Goal: Information Seeking & Learning: Learn about a topic

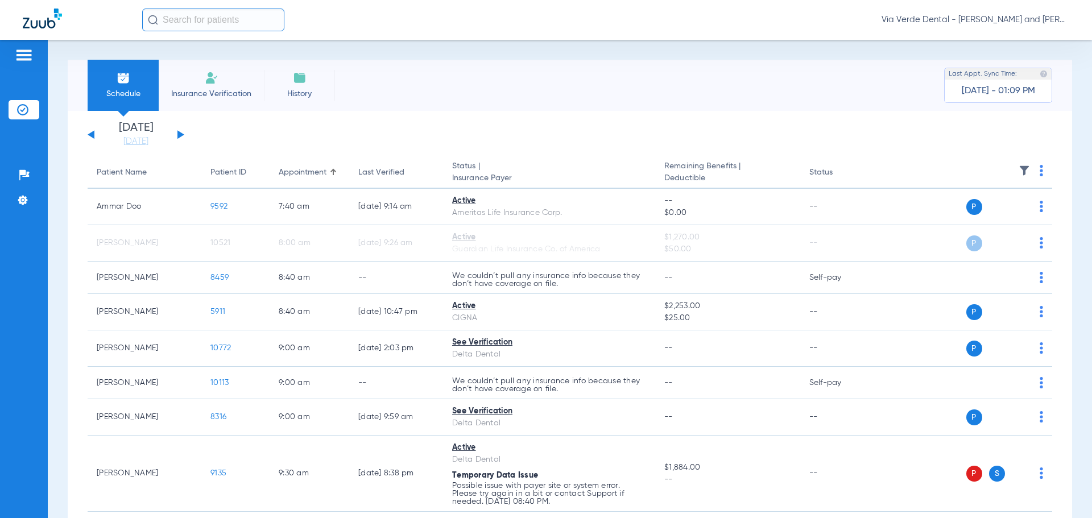
click at [179, 133] on button at bounding box center [180, 134] width 7 height 9
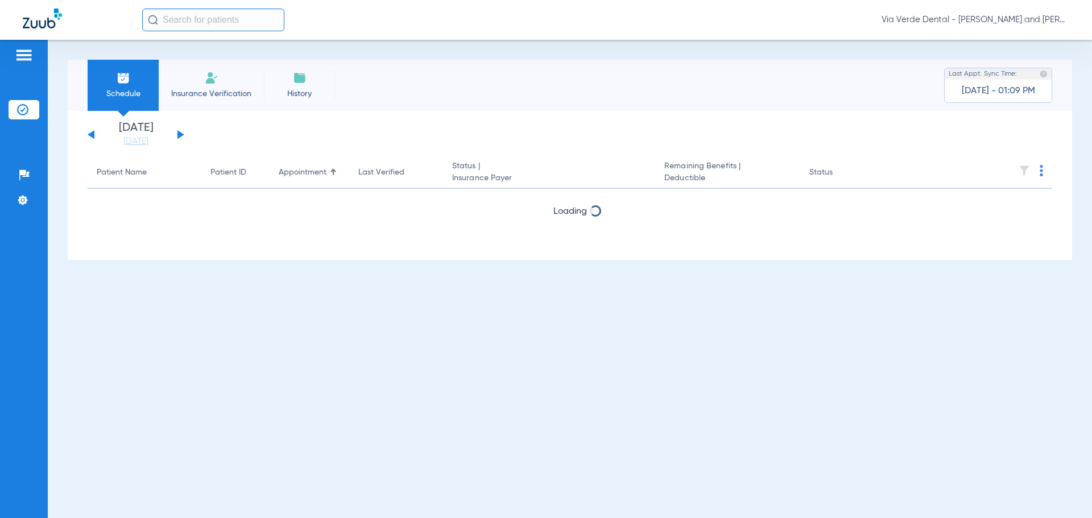
click at [179, 134] on button at bounding box center [180, 134] width 7 height 9
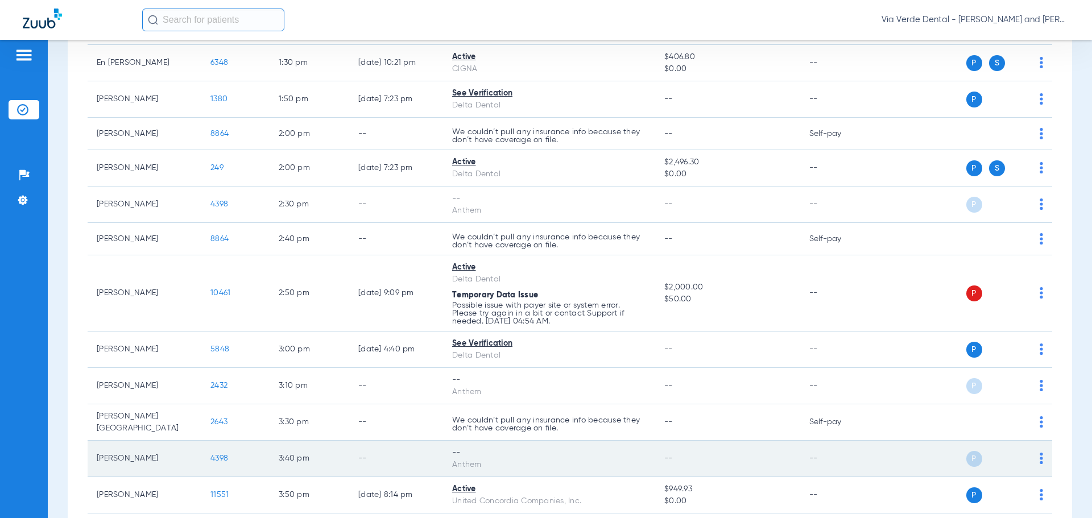
scroll to position [853, 0]
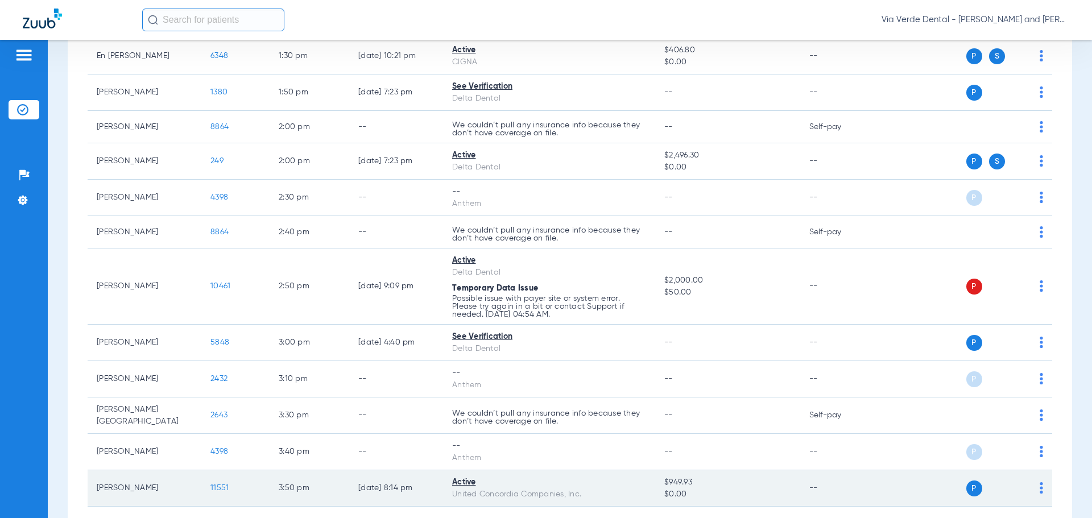
click at [218, 485] on span "11551" at bounding box center [219, 488] width 18 height 8
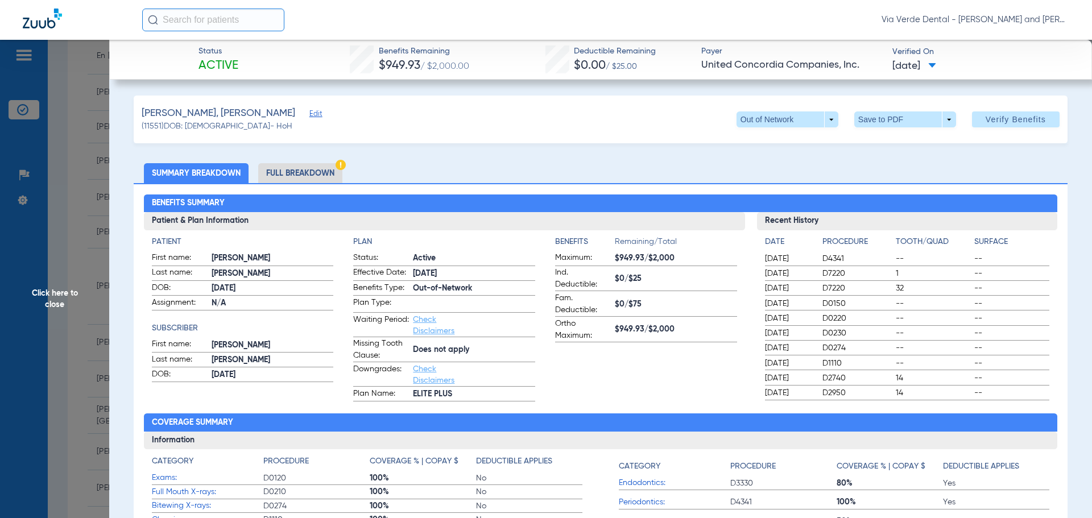
click at [322, 169] on li "Full Breakdown" at bounding box center [300, 173] width 84 height 20
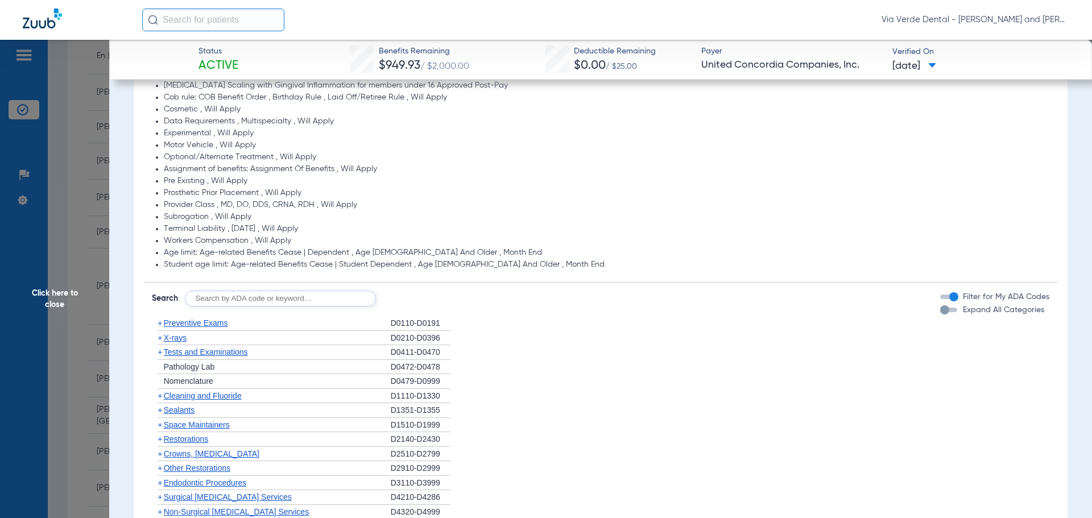
scroll to position [967, 0]
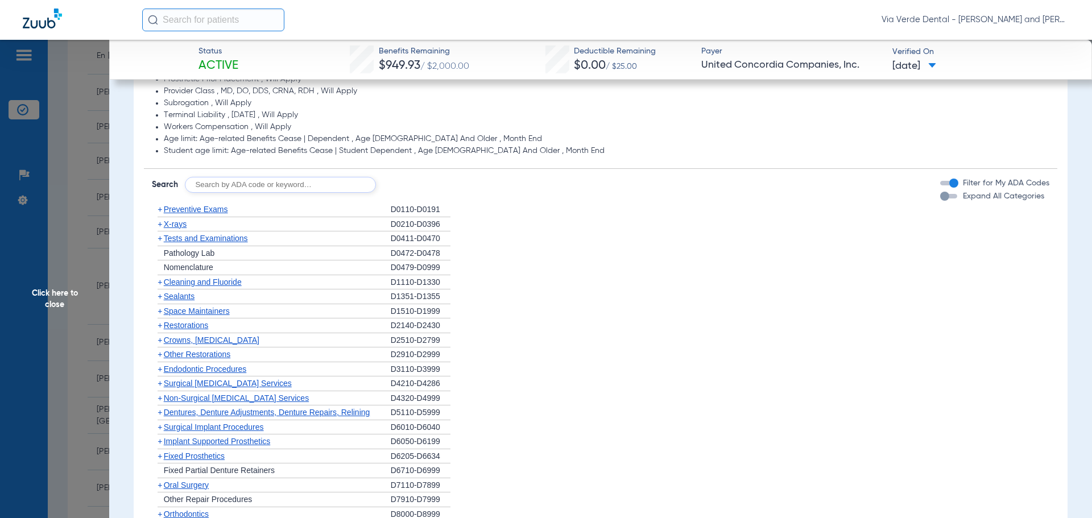
click at [172, 214] on span "Preventive Exams" at bounding box center [196, 209] width 64 height 9
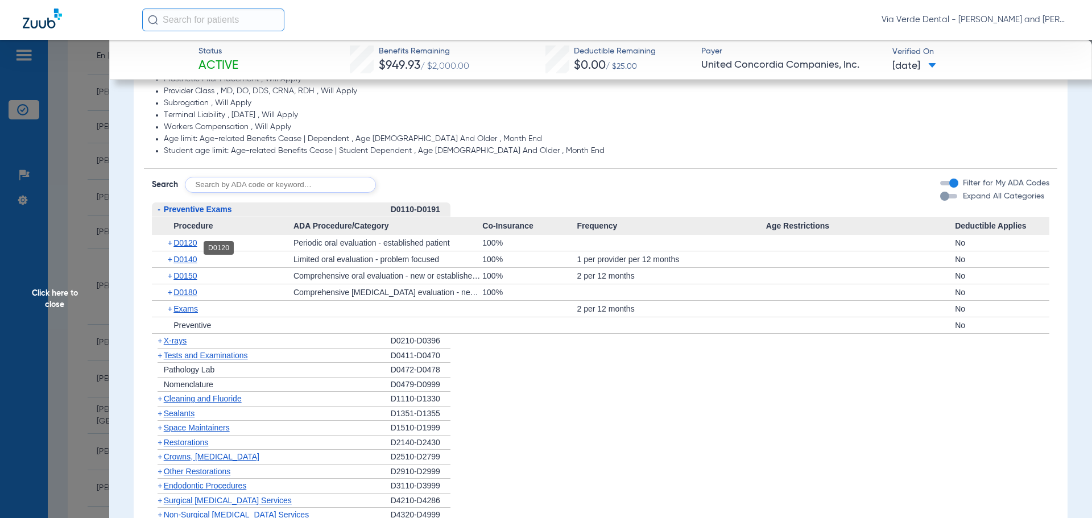
click at [183, 246] on span "D0120" at bounding box center [184, 242] width 23 height 9
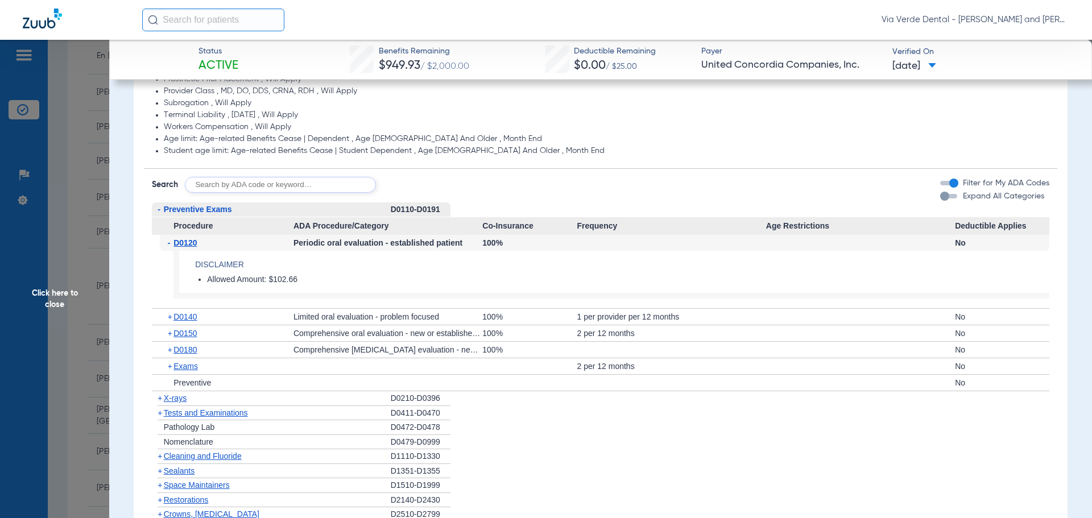
click at [176, 403] on span "X-rays" at bounding box center [175, 397] width 23 height 9
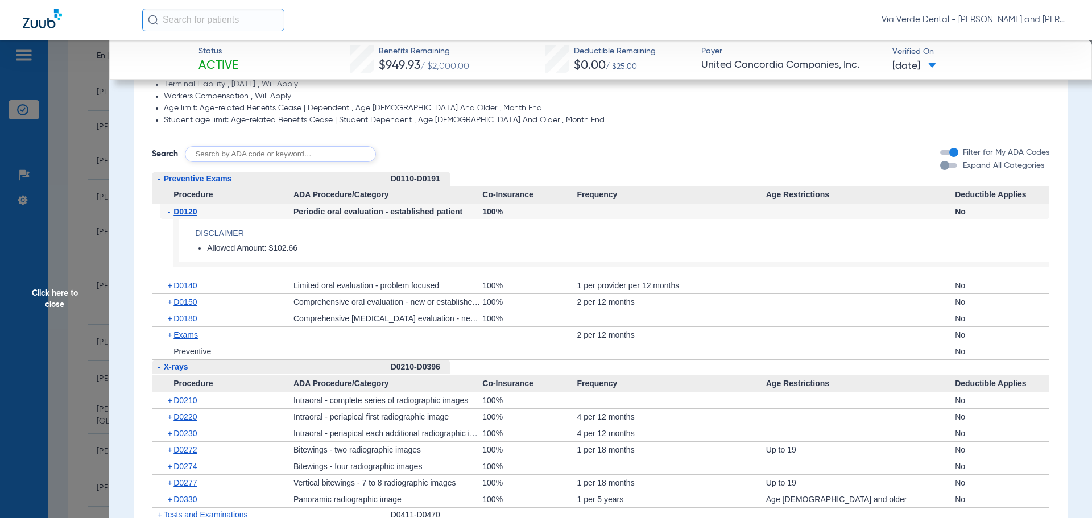
scroll to position [1024, 0]
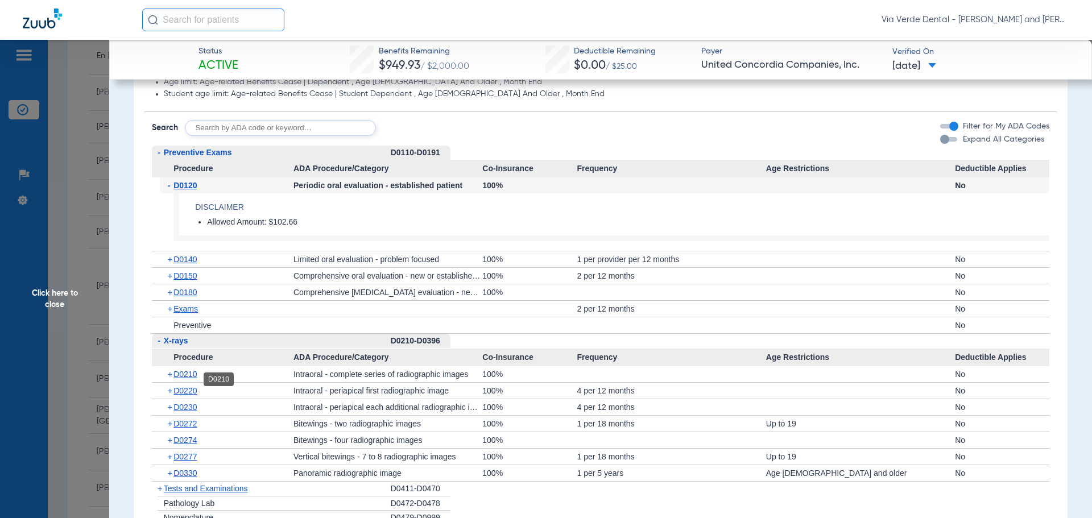
click at [192, 379] on span "D0210" at bounding box center [184, 374] width 23 height 9
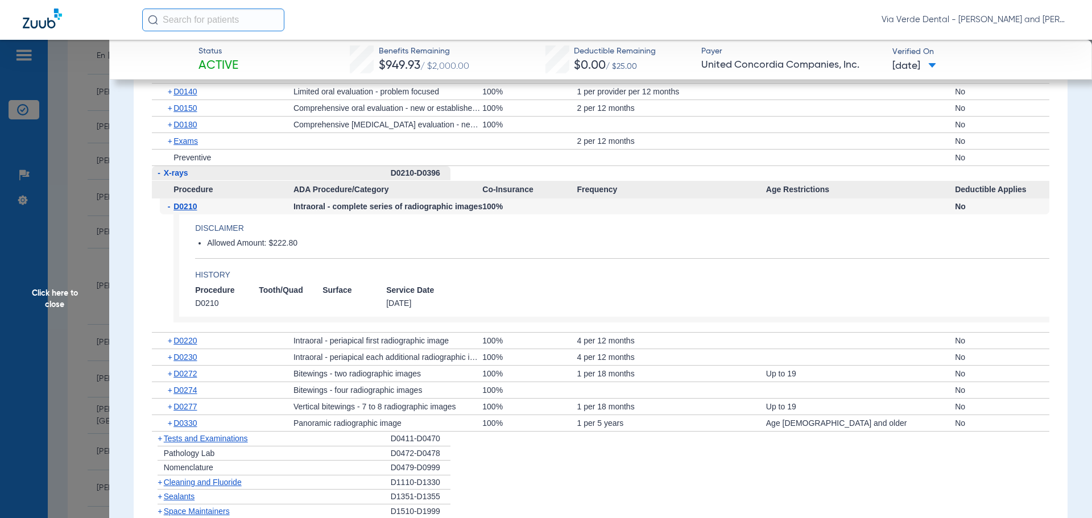
scroll to position [1194, 0]
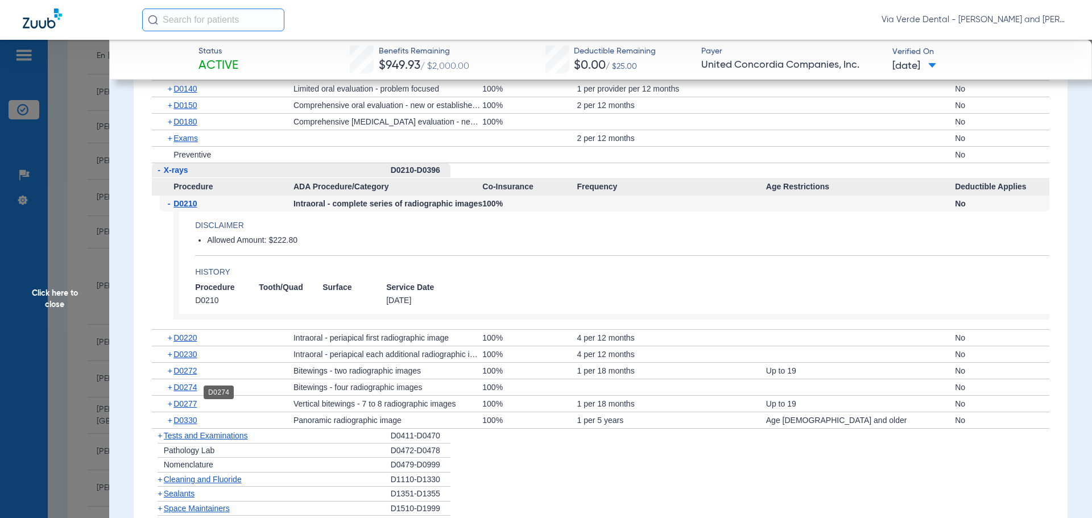
click at [193, 392] on span "D0274" at bounding box center [184, 387] width 23 height 9
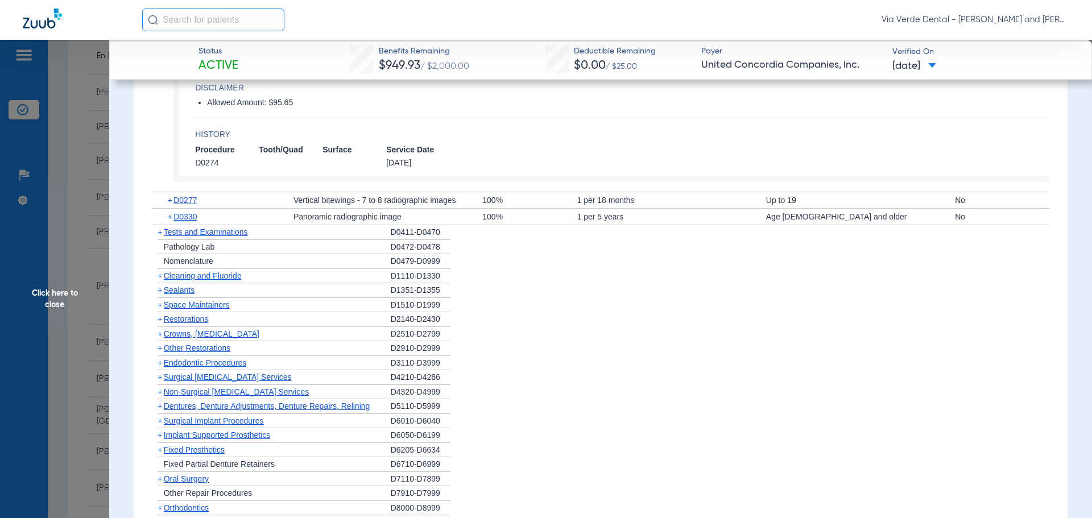
scroll to position [1535, 0]
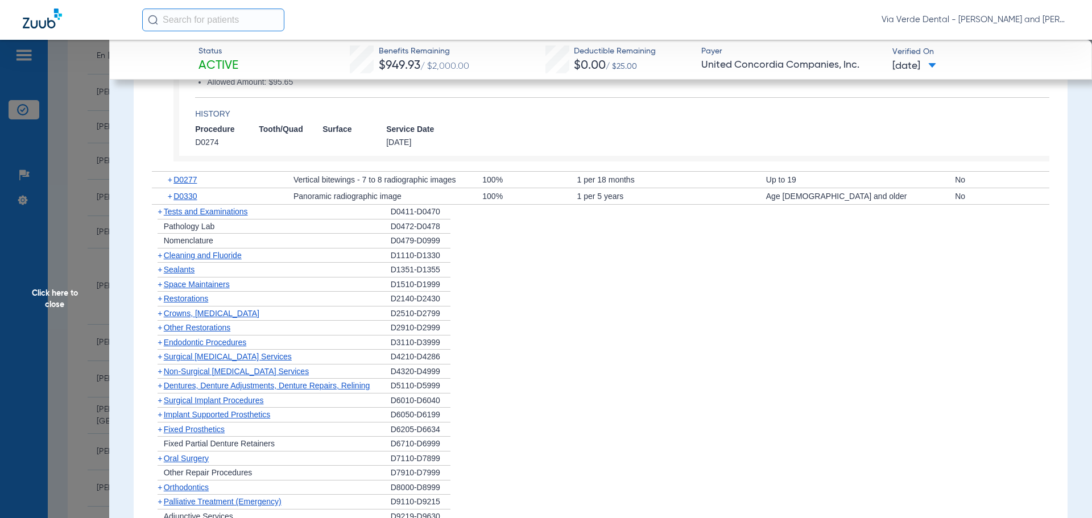
click at [206, 260] on span "Cleaning and Fluoride" at bounding box center [203, 255] width 78 height 9
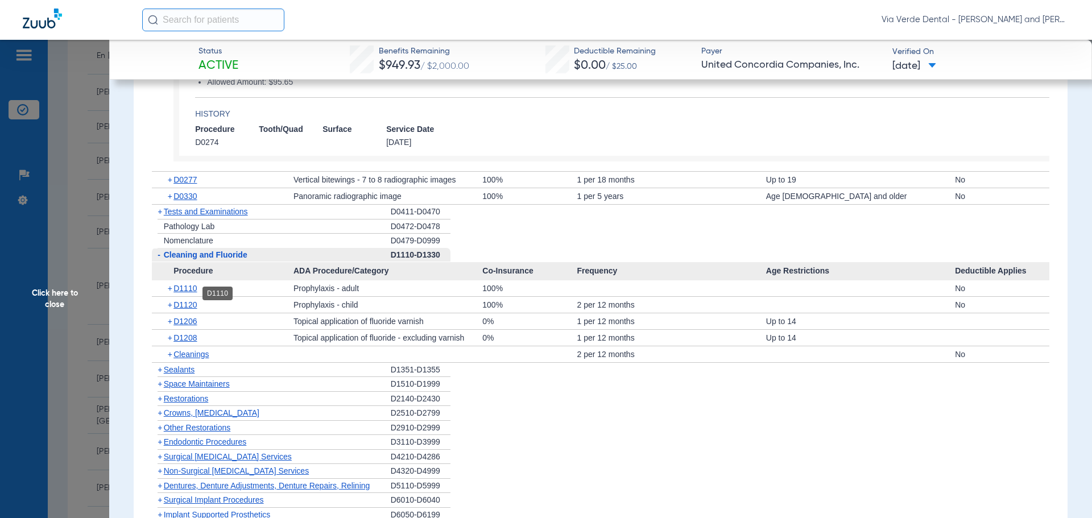
click at [189, 292] on span "D1110" at bounding box center [184, 288] width 23 height 9
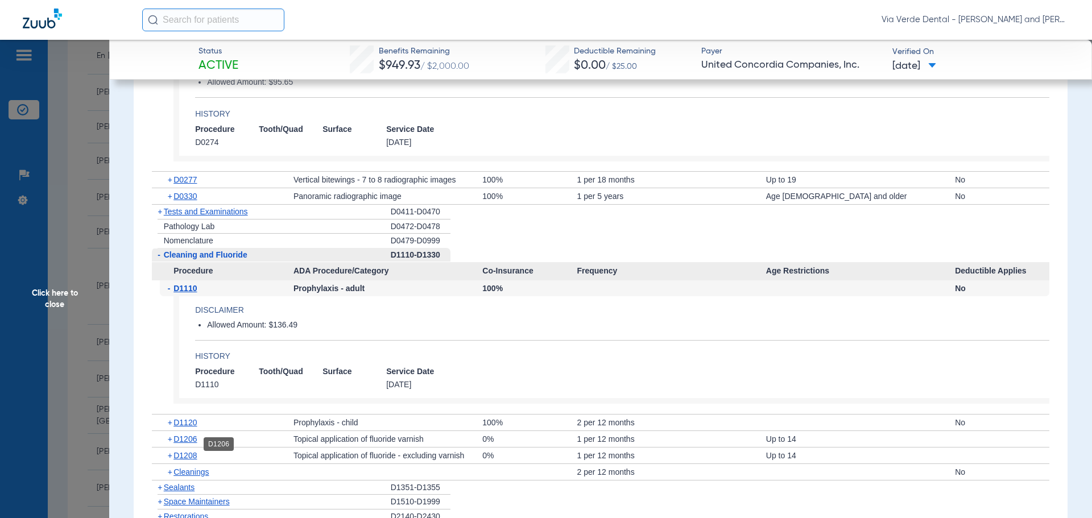
click at [187, 441] on span "D1206" at bounding box center [184, 438] width 23 height 9
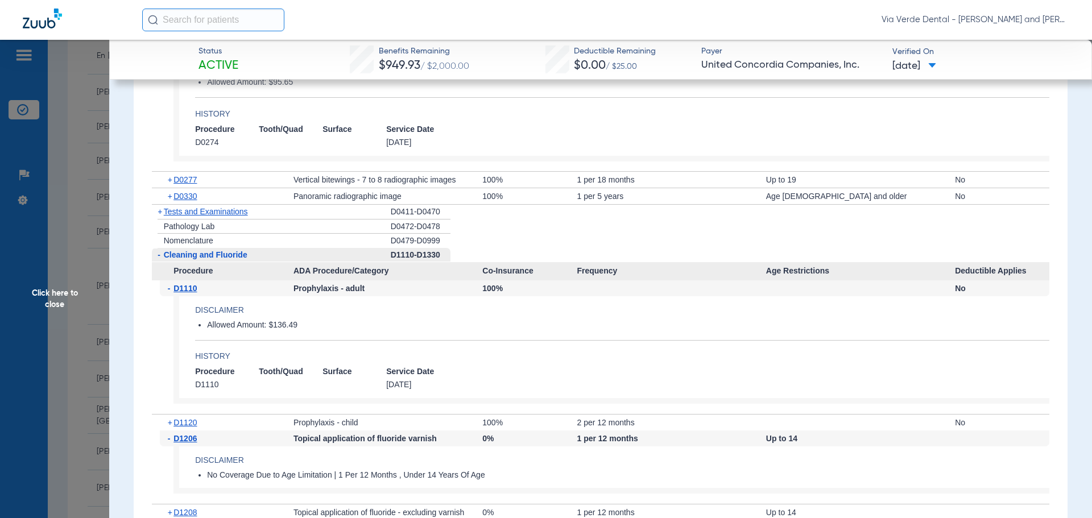
click at [223, 455] on div "- D1206 Topical application of fluoride varnish 0% 1 per 12 months Up to 14 Dis…" at bounding box center [601, 466] width 898 height 73
click at [233, 404] on app-benefits-detail "Disclaimer Allowed Amount: $136.49 History Procedure Tooth/Quad Surface Service…" at bounding box center [611, 350] width 876 height 108
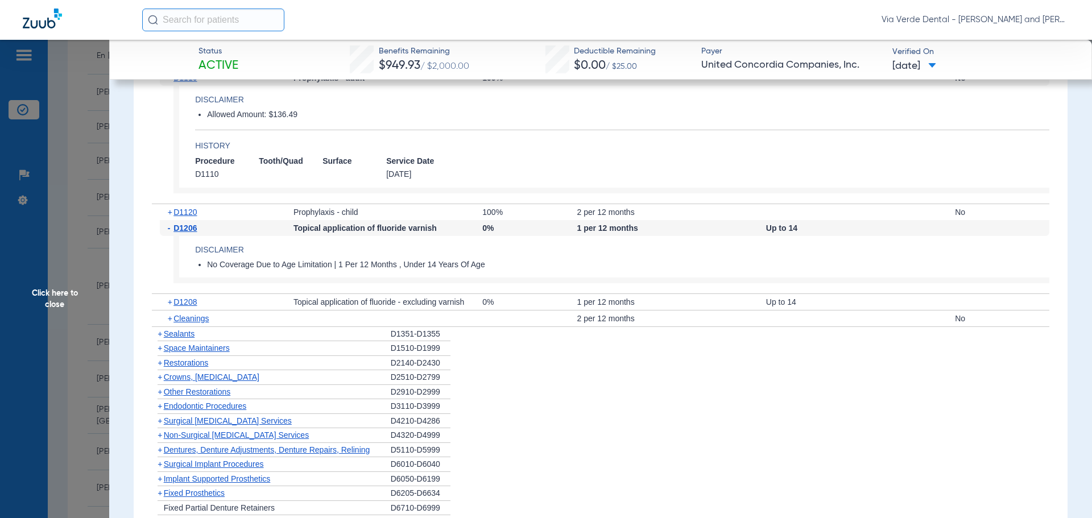
scroll to position [1763, 0]
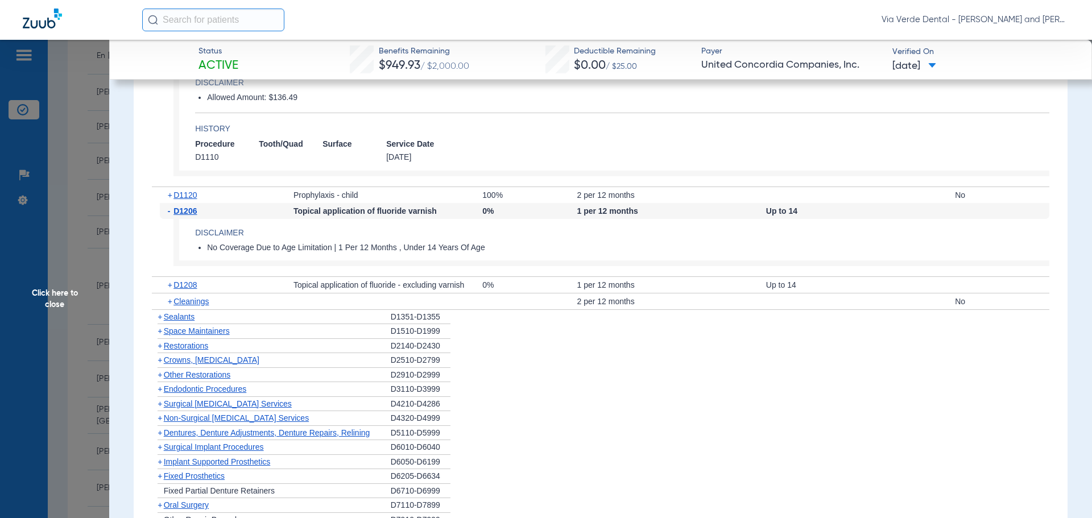
click at [187, 364] on span "Crowns, [MEDICAL_DATA]" at bounding box center [212, 359] width 96 height 9
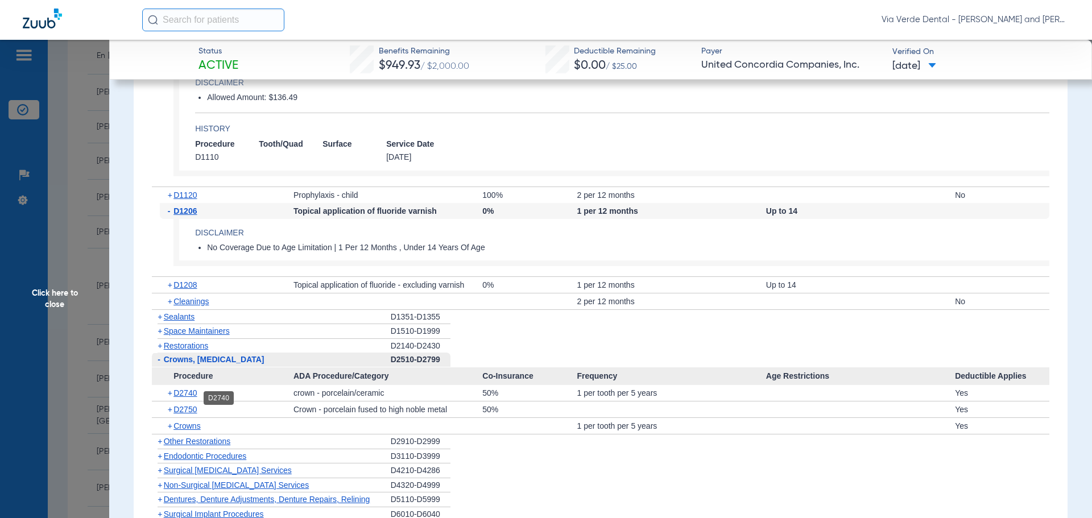
click at [194, 397] on span "D2740" at bounding box center [184, 392] width 23 height 9
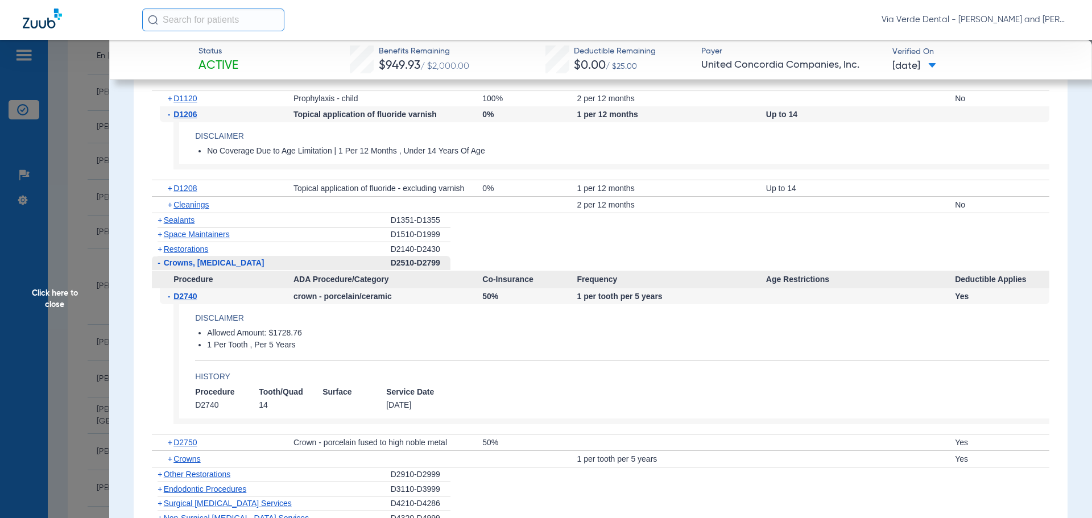
scroll to position [1990, 0]
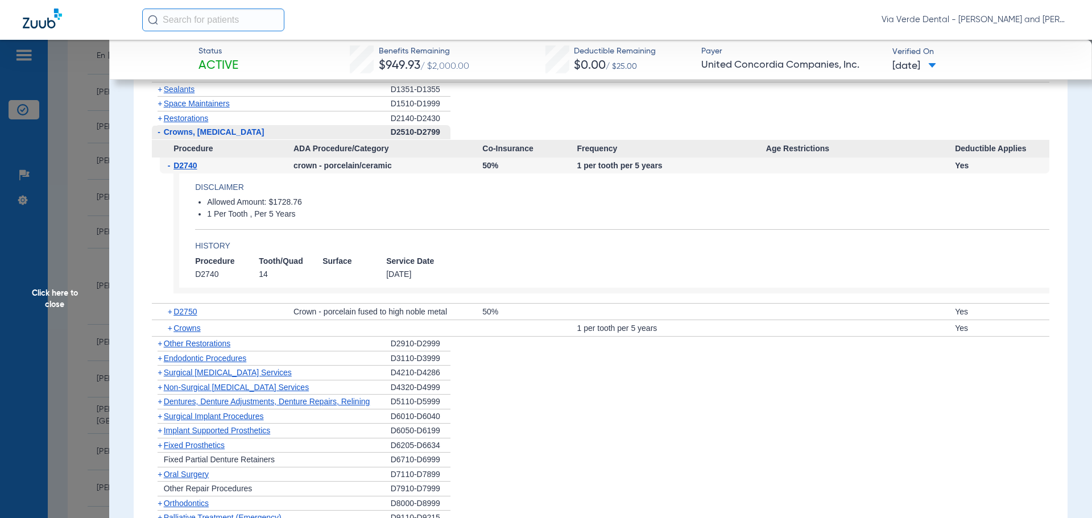
click at [184, 392] on span "Non-Surgical [MEDICAL_DATA] Services" at bounding box center [236, 387] width 145 height 9
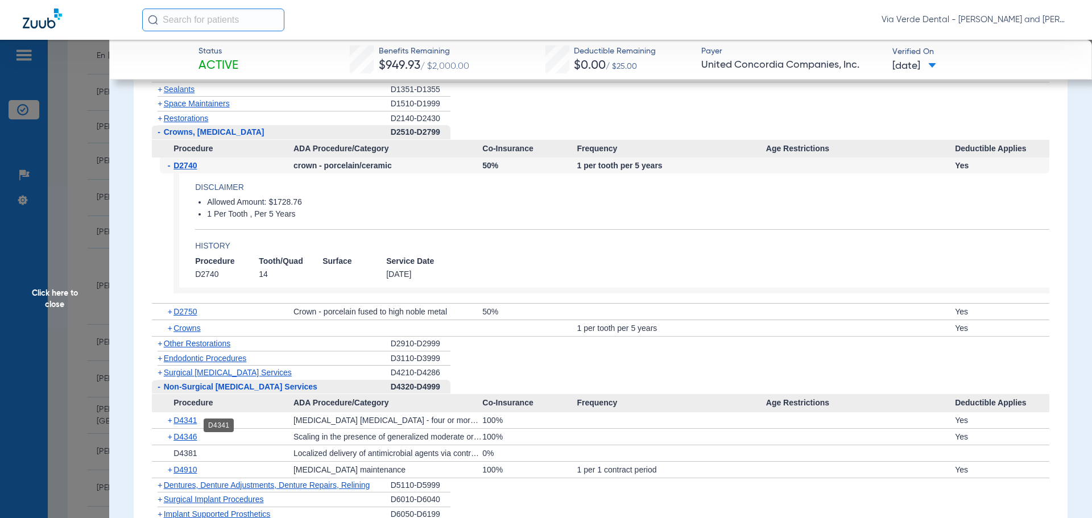
click at [187, 424] on span "D4341" at bounding box center [184, 420] width 23 height 9
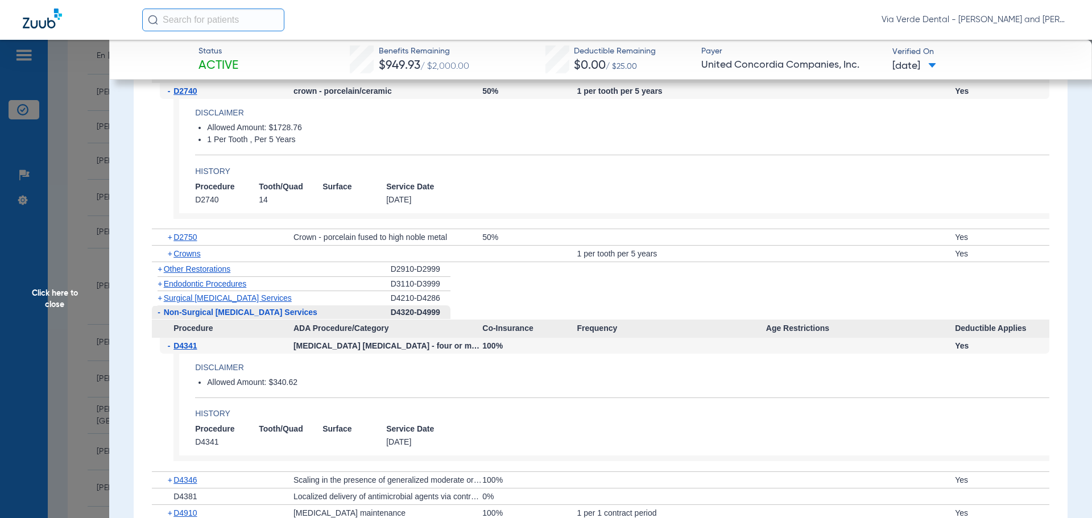
scroll to position [2161, 0]
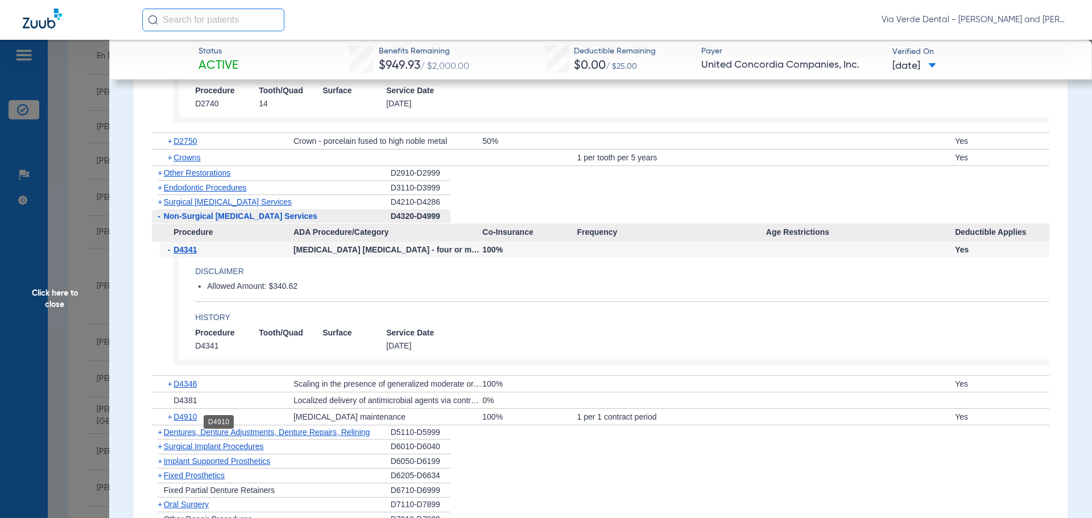
click at [188, 421] on span "D4910" at bounding box center [184, 416] width 23 height 9
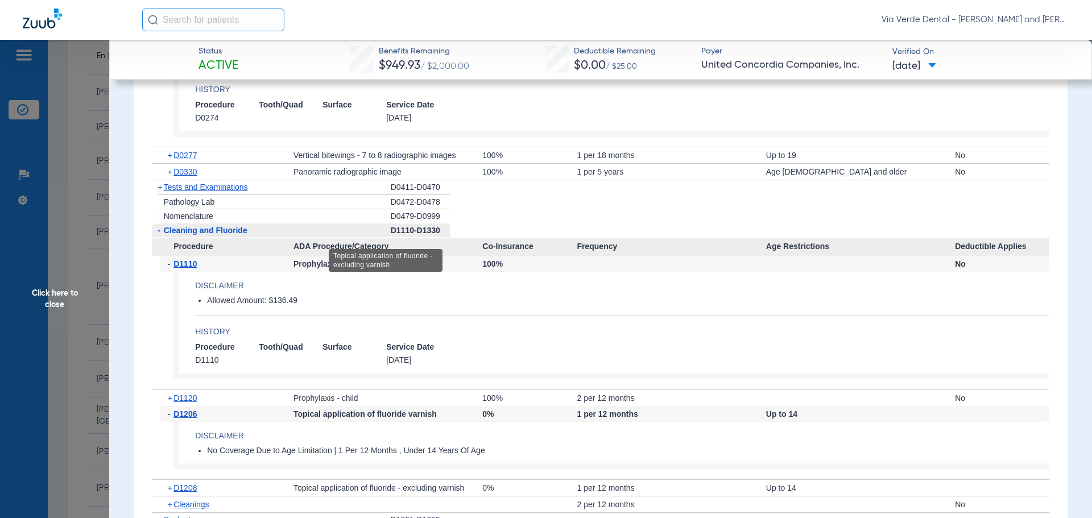
scroll to position [1535, 0]
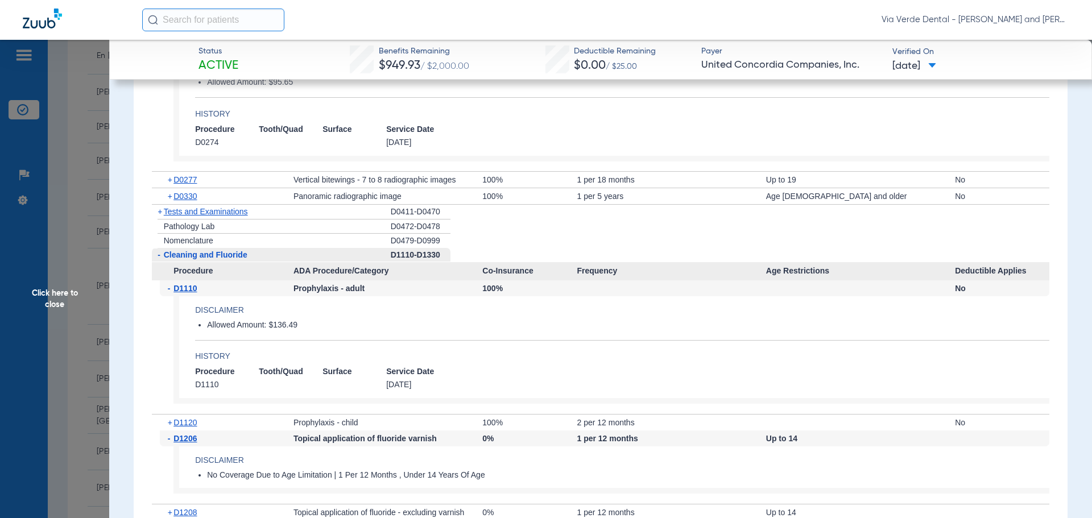
click at [96, 185] on span "Click here to close" at bounding box center [54, 299] width 109 height 518
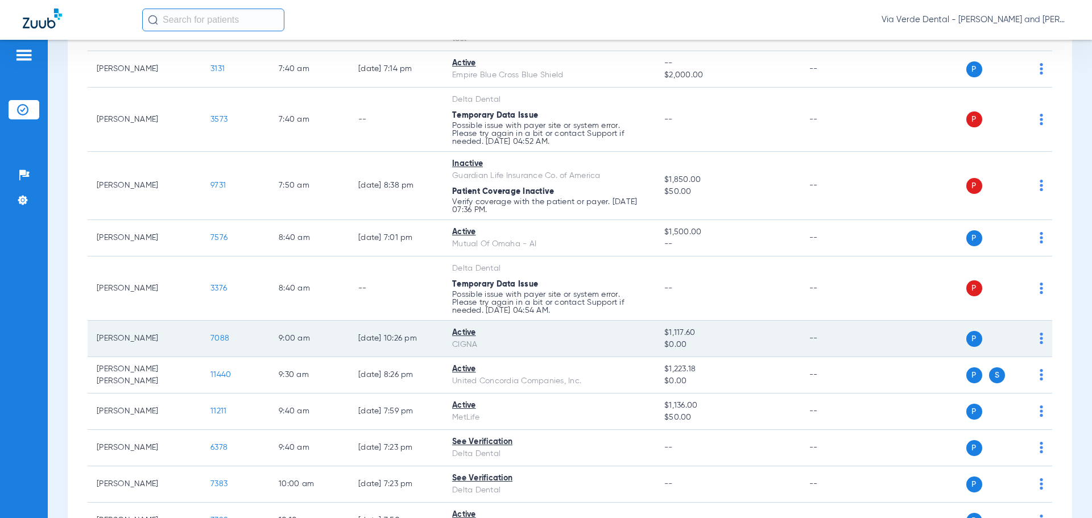
scroll to position [114, 0]
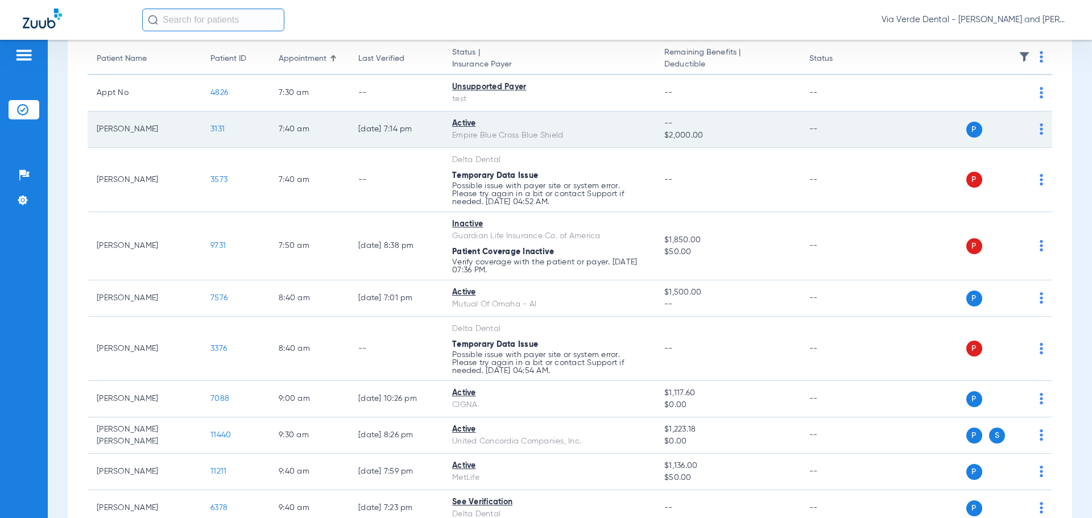
click at [217, 130] on span "3131" at bounding box center [217, 129] width 14 height 8
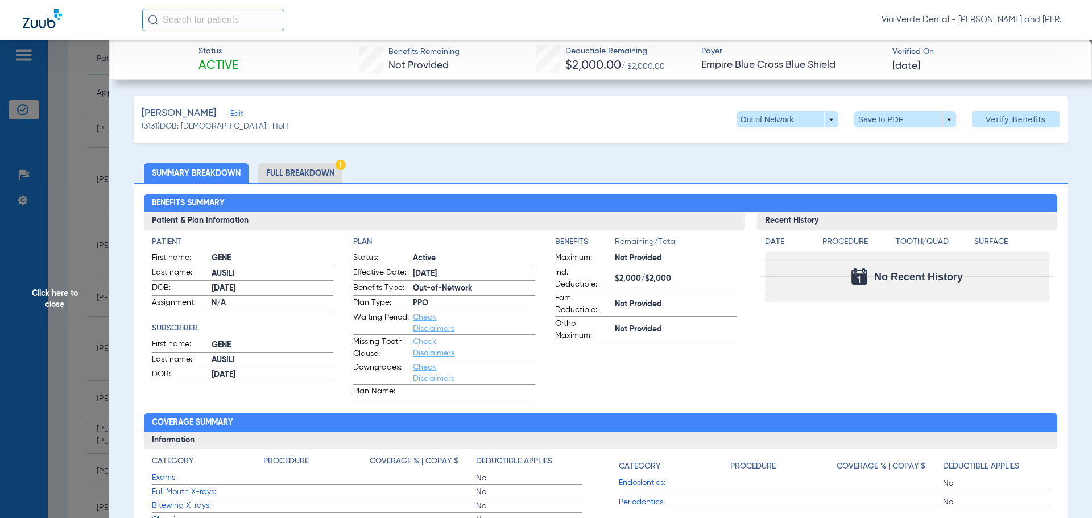
click at [294, 174] on li "Full Breakdown" at bounding box center [300, 173] width 84 height 20
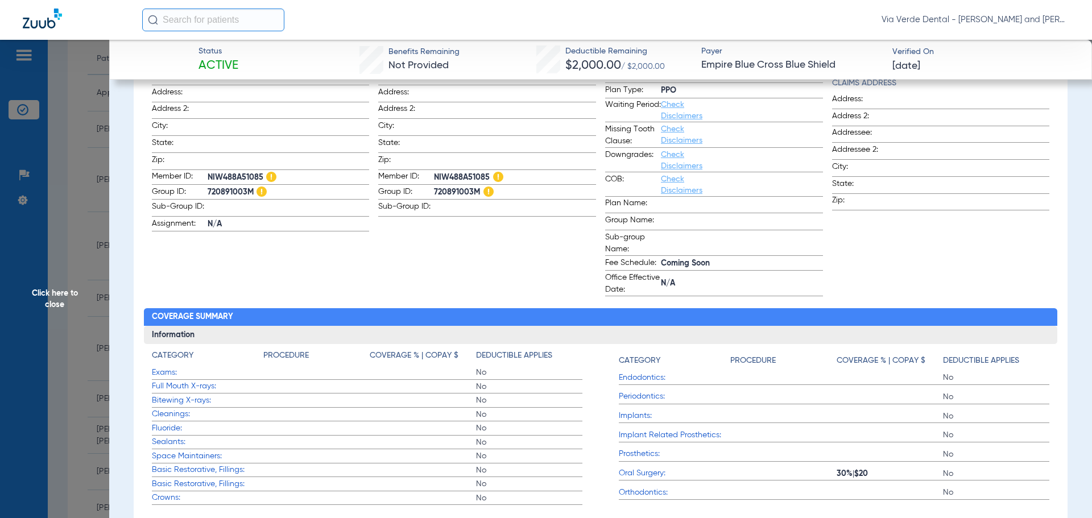
scroll to position [0, 0]
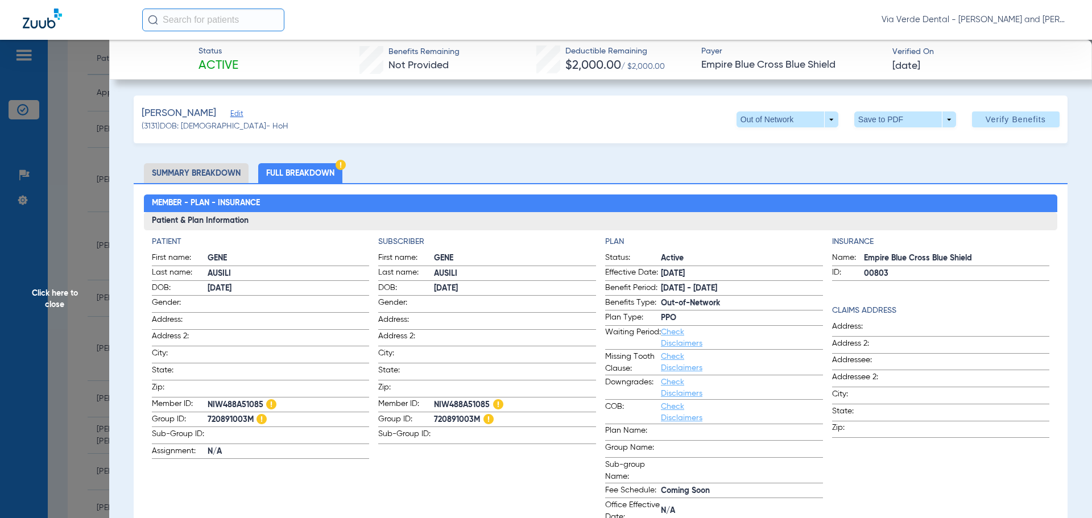
drag, startPoint x: 71, startPoint y: 77, endPoint x: 173, endPoint y: 143, distance: 122.2
click at [72, 77] on span "Click here to close" at bounding box center [54, 299] width 109 height 518
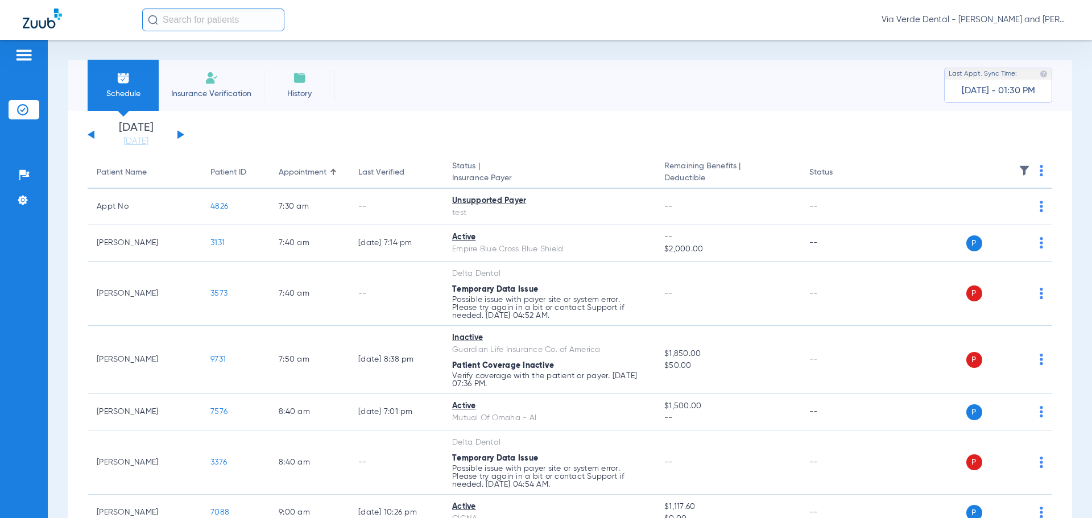
click at [325, 135] on app-single-date-navigator "[DATE] [DATE] [DATE] [DATE] [DATE] [DATE] [DATE] [DATE] [DATE] [DATE] [DATE] [D…" at bounding box center [570, 134] width 964 height 25
